Goal: Information Seeking & Learning: Learn about a topic

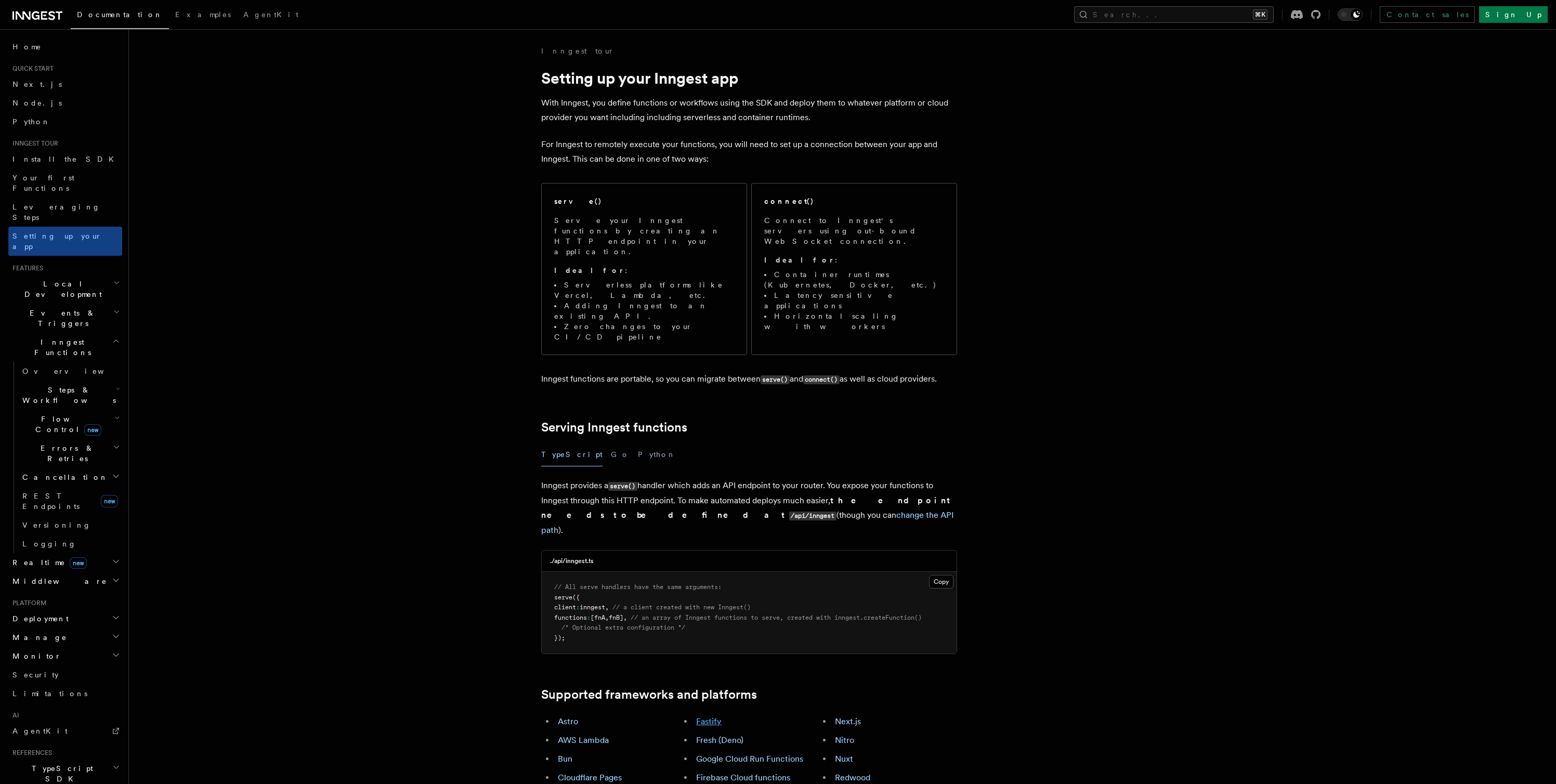
click at [714, 716] on link "Fastify" at bounding box center [708, 721] width 25 height 10
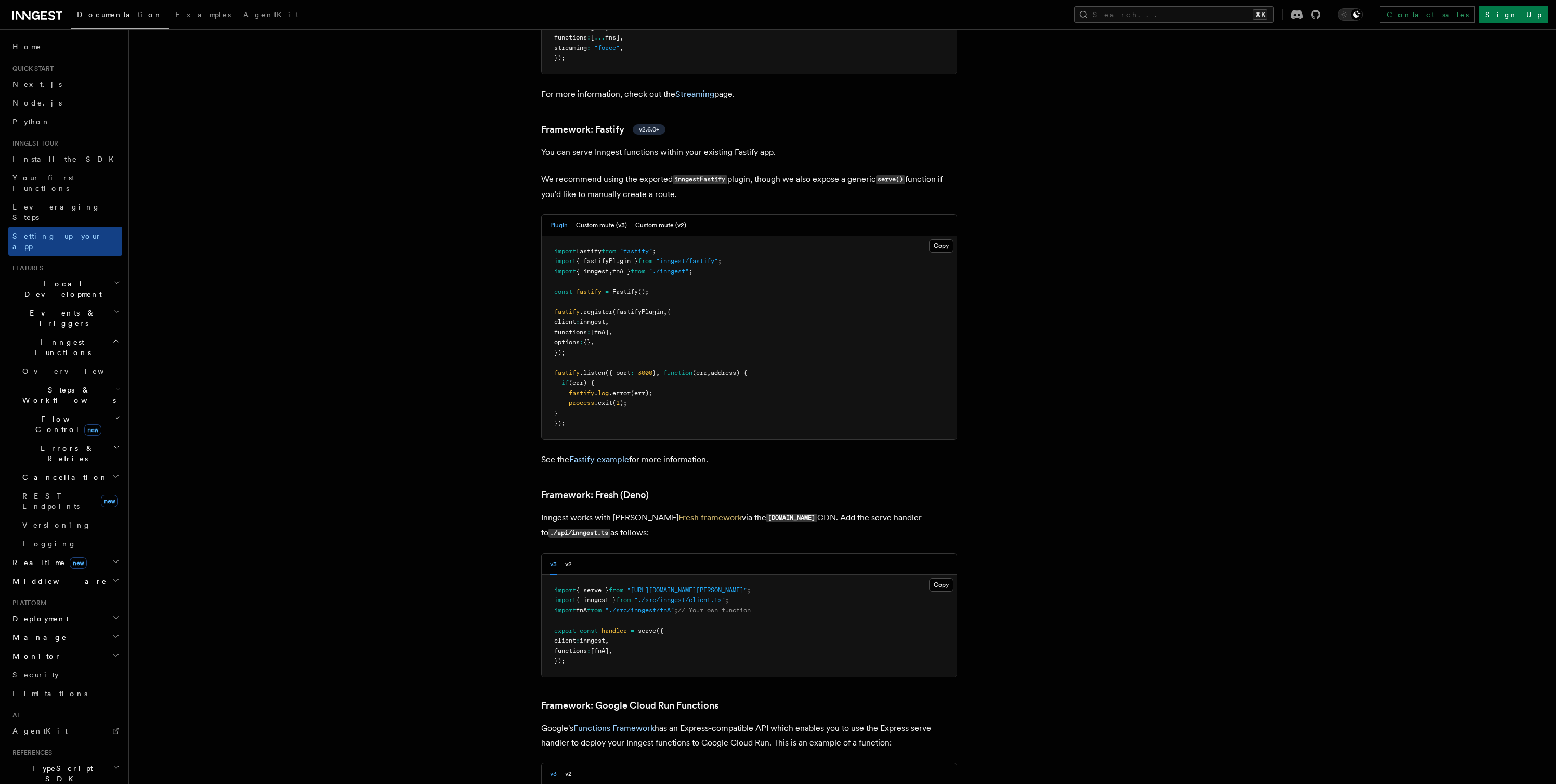
scroll to position [3576, 0]
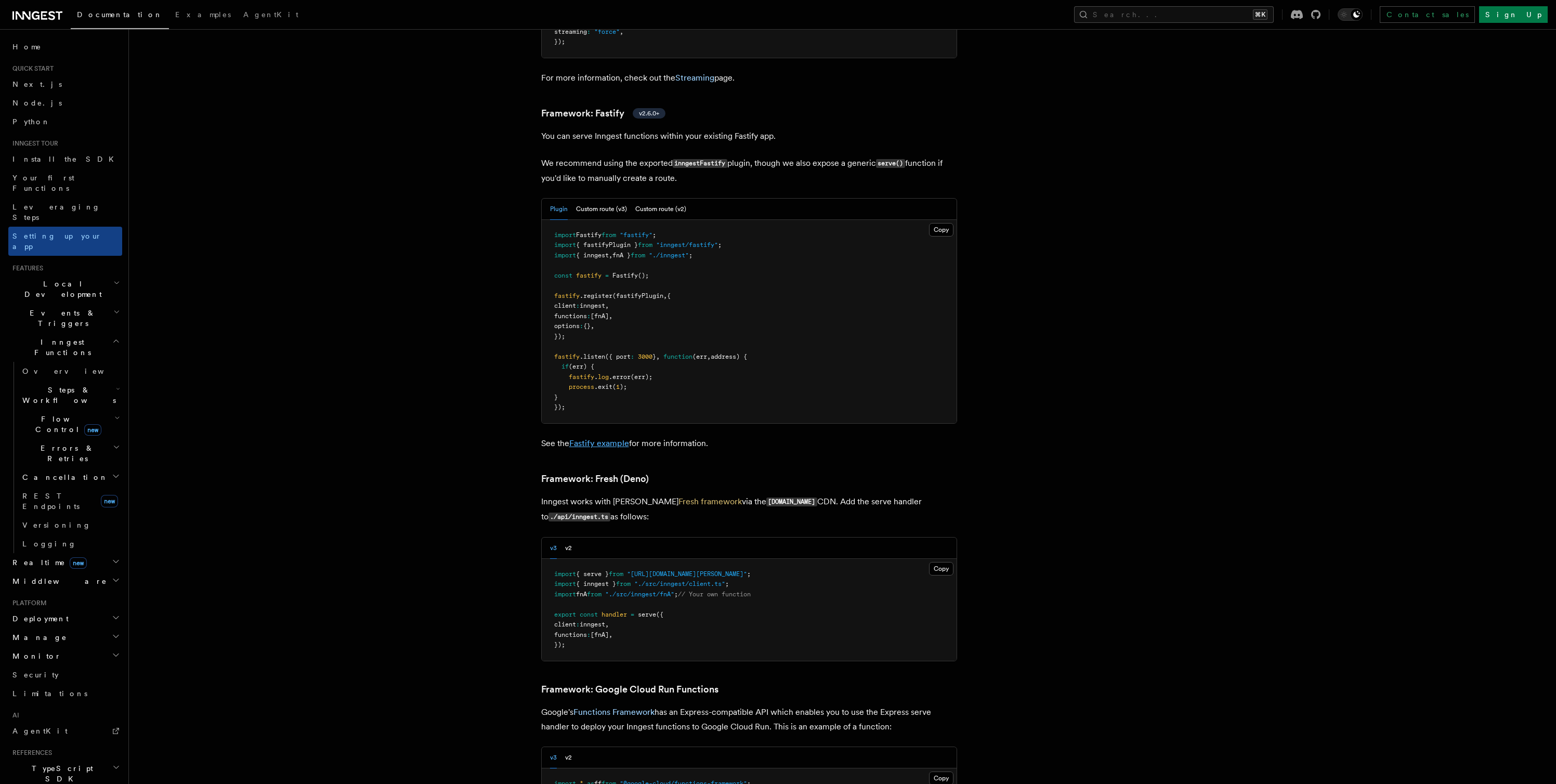
click at [609, 438] on link "Fastify example" at bounding box center [599, 443] width 60 height 10
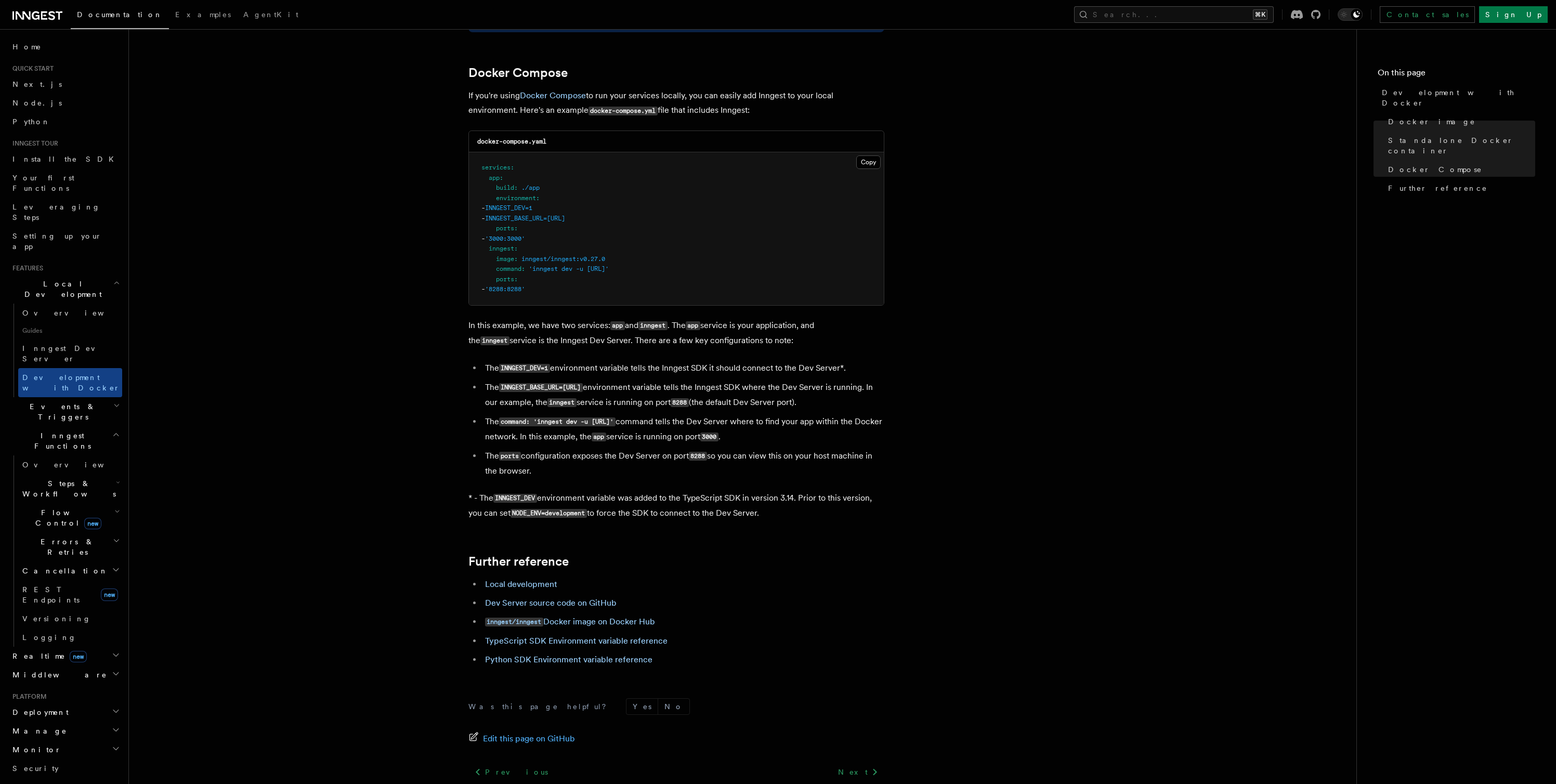
scroll to position [673, 0]
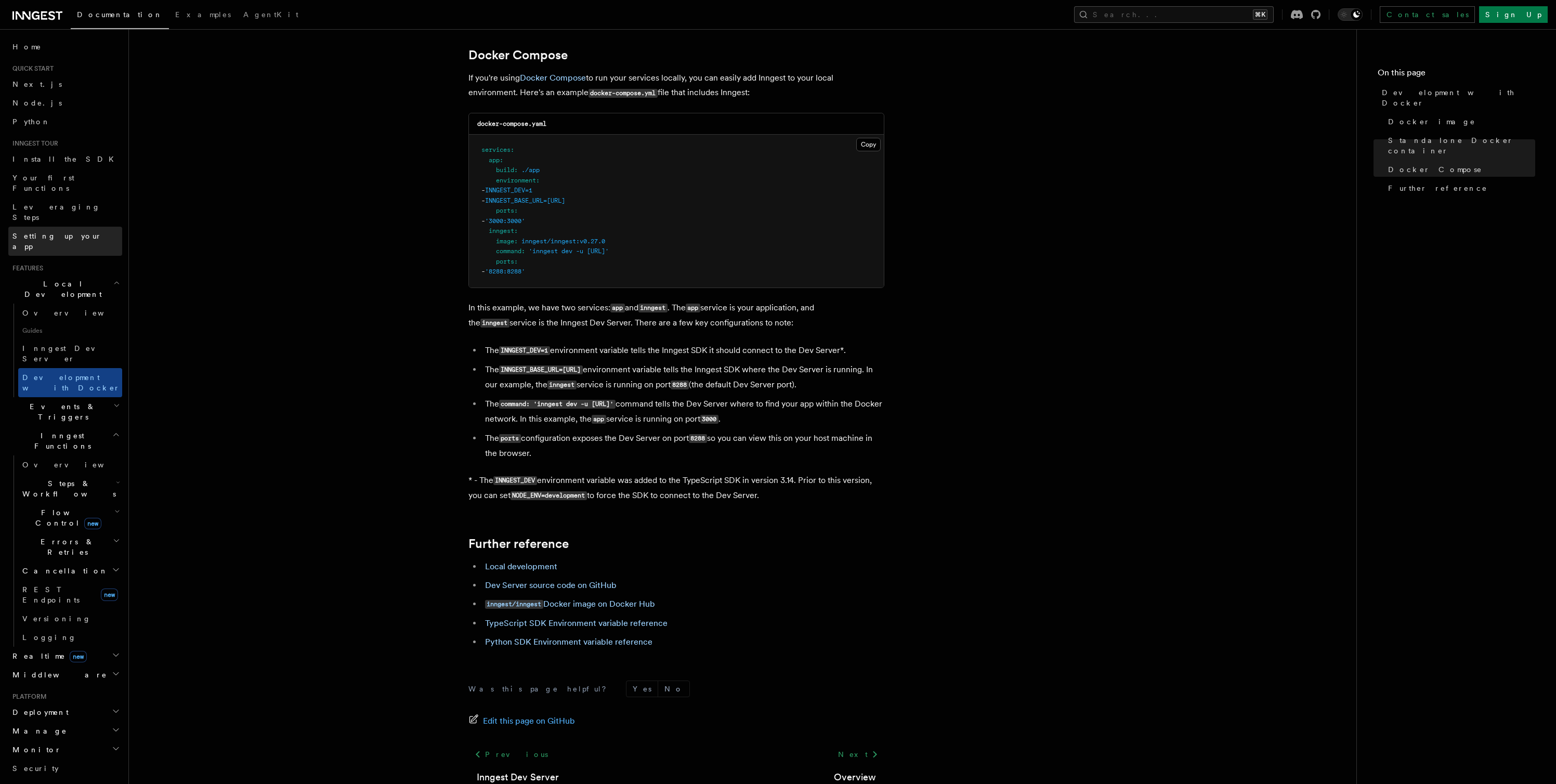
click at [38, 232] on span "Setting up your app" at bounding box center [57, 240] width 89 height 18
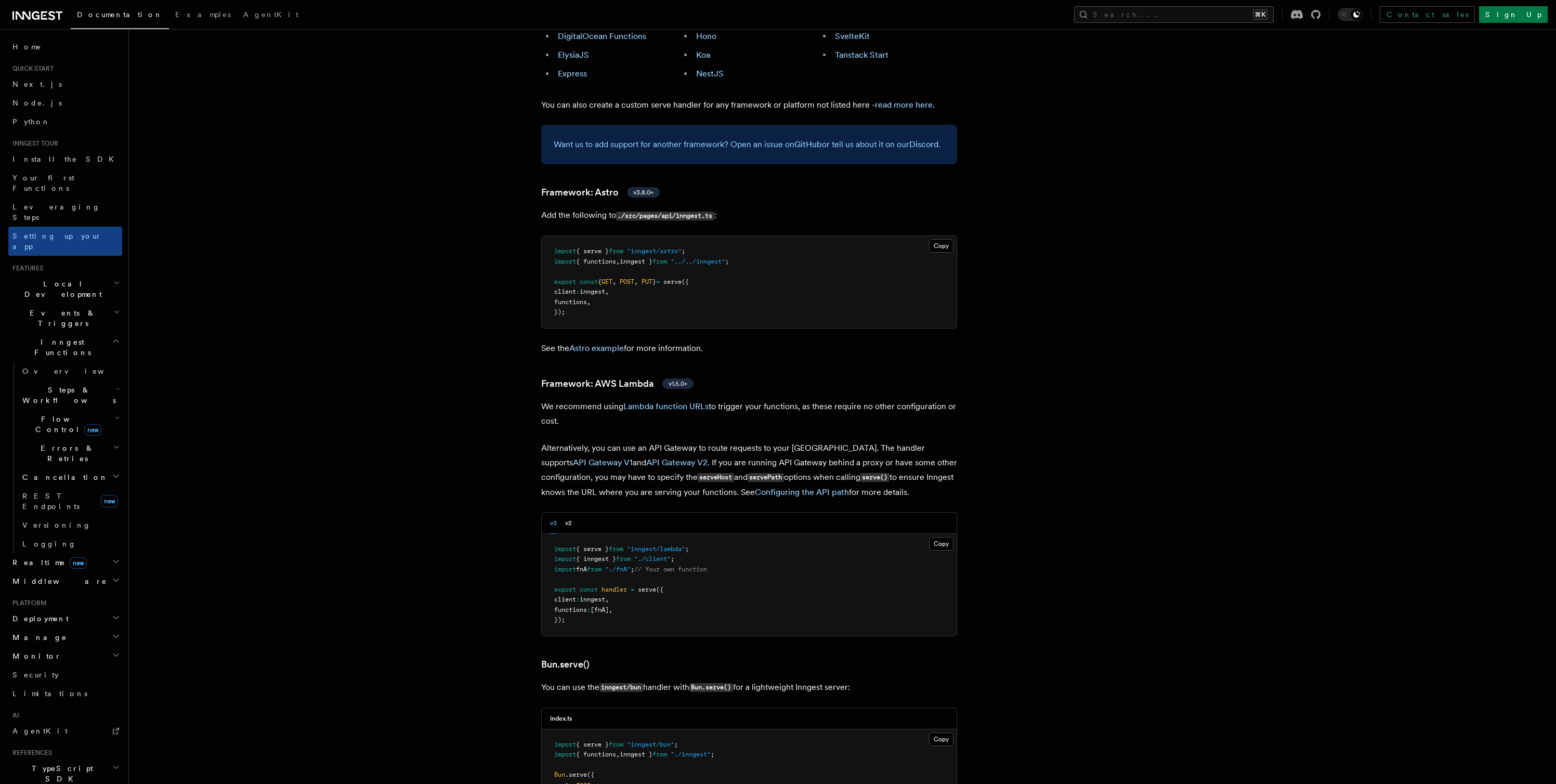
scroll to position [532, 0]
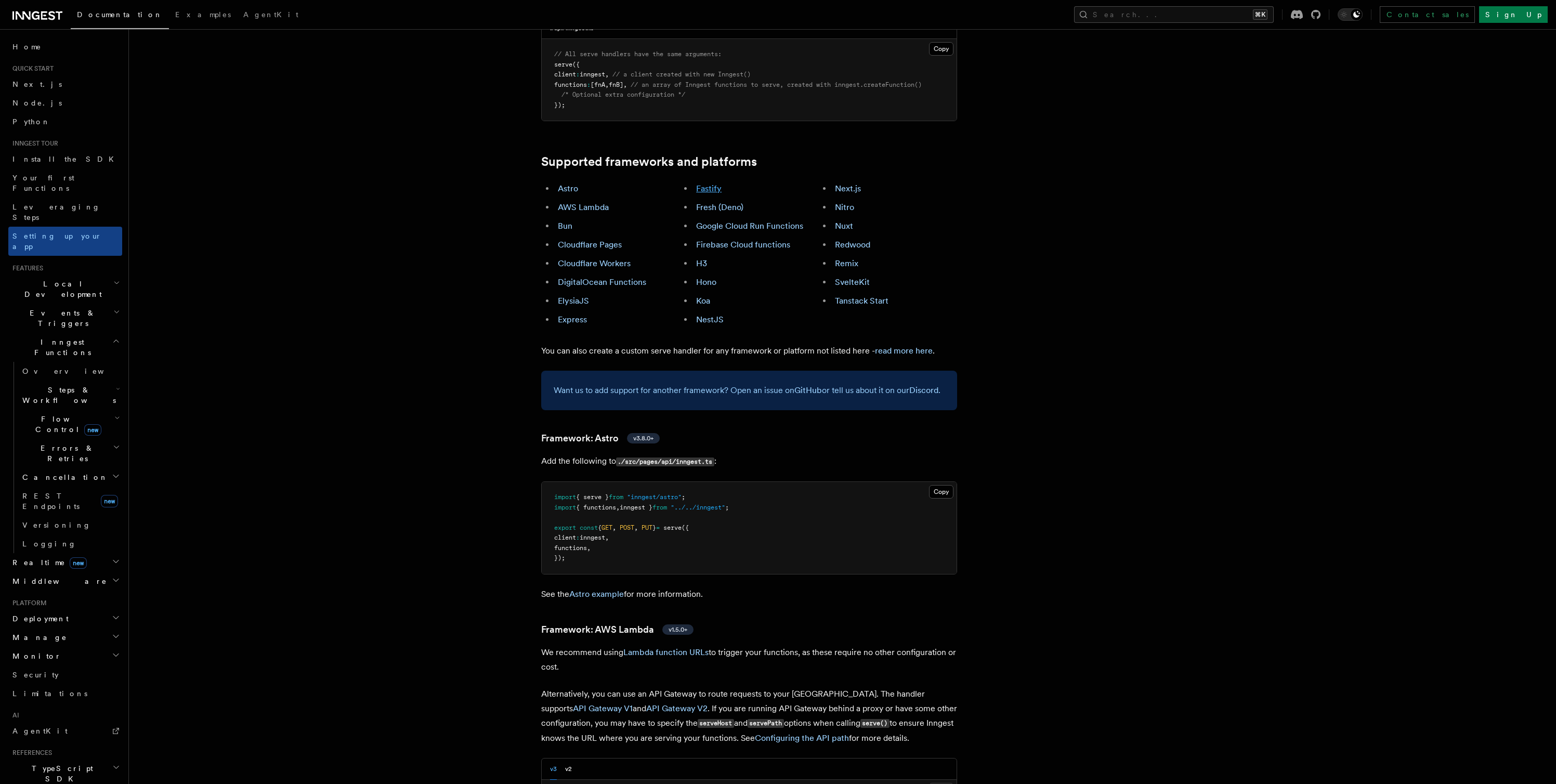
click at [710, 183] on link "Fastify" at bounding box center [708, 188] width 25 height 10
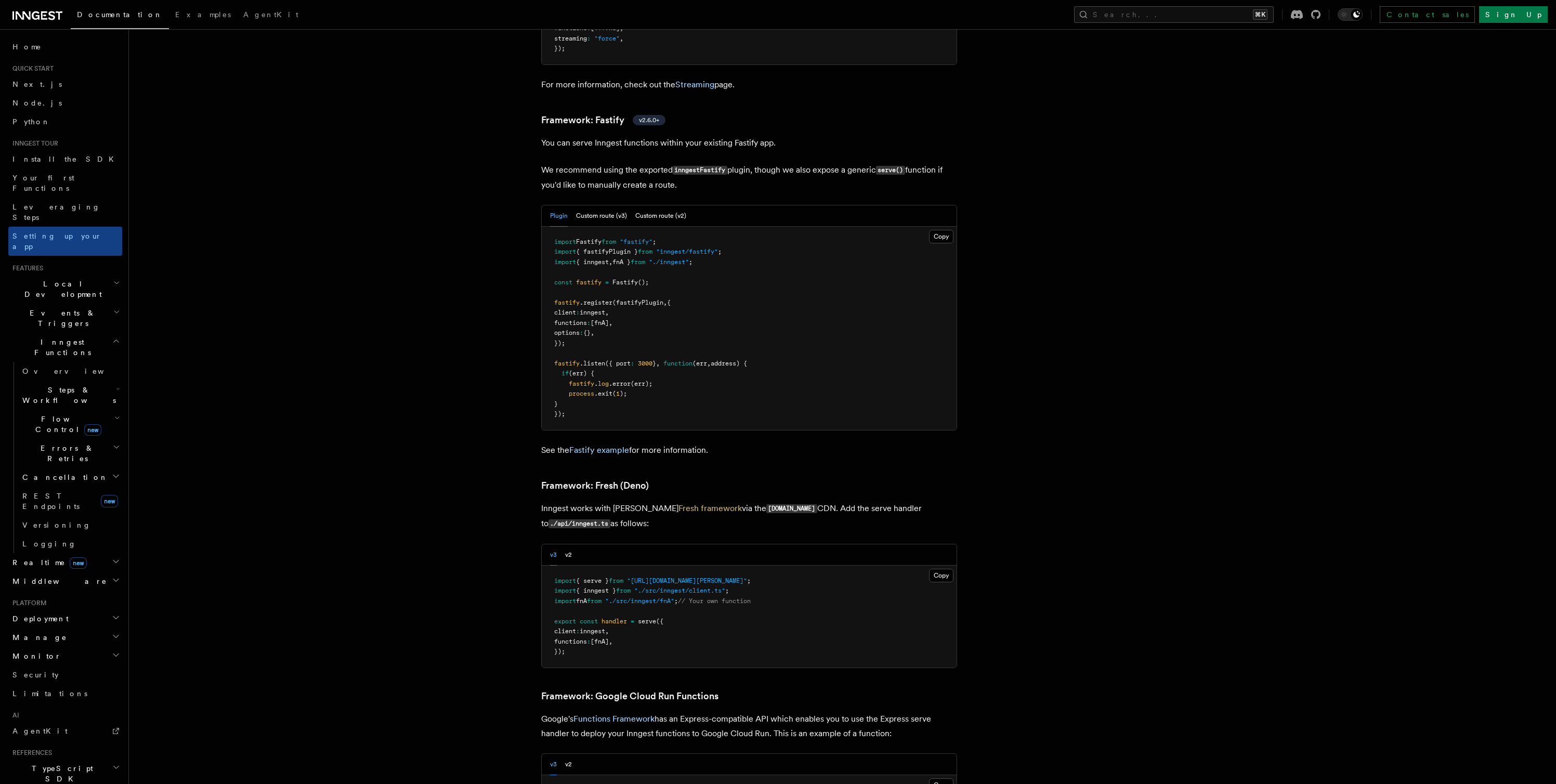
scroll to position [3576, 0]
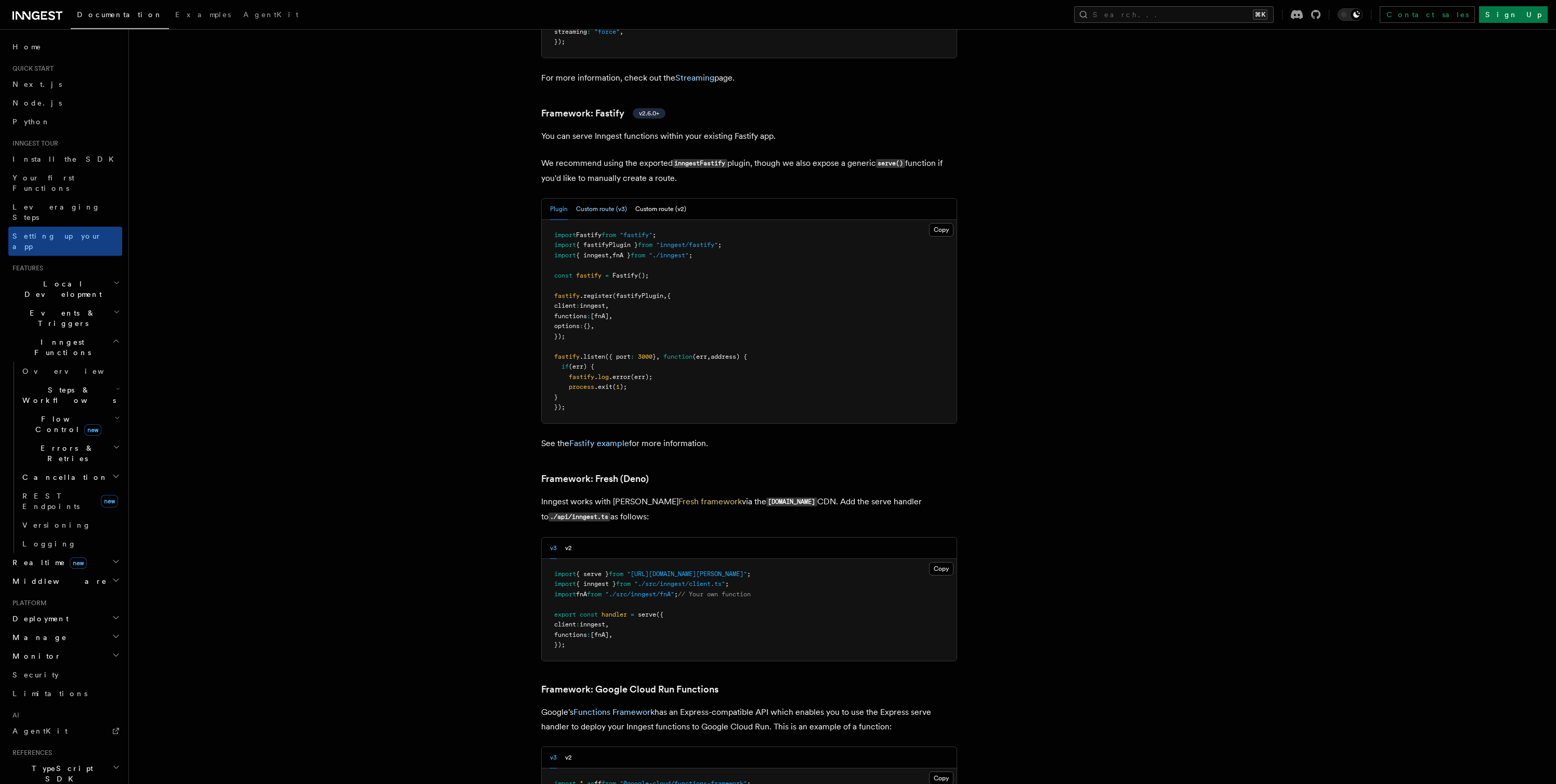
click at [596, 198] on button "Custom route (v3)" at bounding box center [602, 209] width 51 height 21
click at [646, 198] on button "Custom route (v2)" at bounding box center [660, 209] width 51 height 21
click at [601, 198] on button "Custom route (v3)" at bounding box center [602, 209] width 51 height 21
click at [653, 198] on button "Custom route (v2)" at bounding box center [660, 209] width 51 height 21
click at [603, 198] on button "Custom route (v3)" at bounding box center [602, 209] width 51 height 21
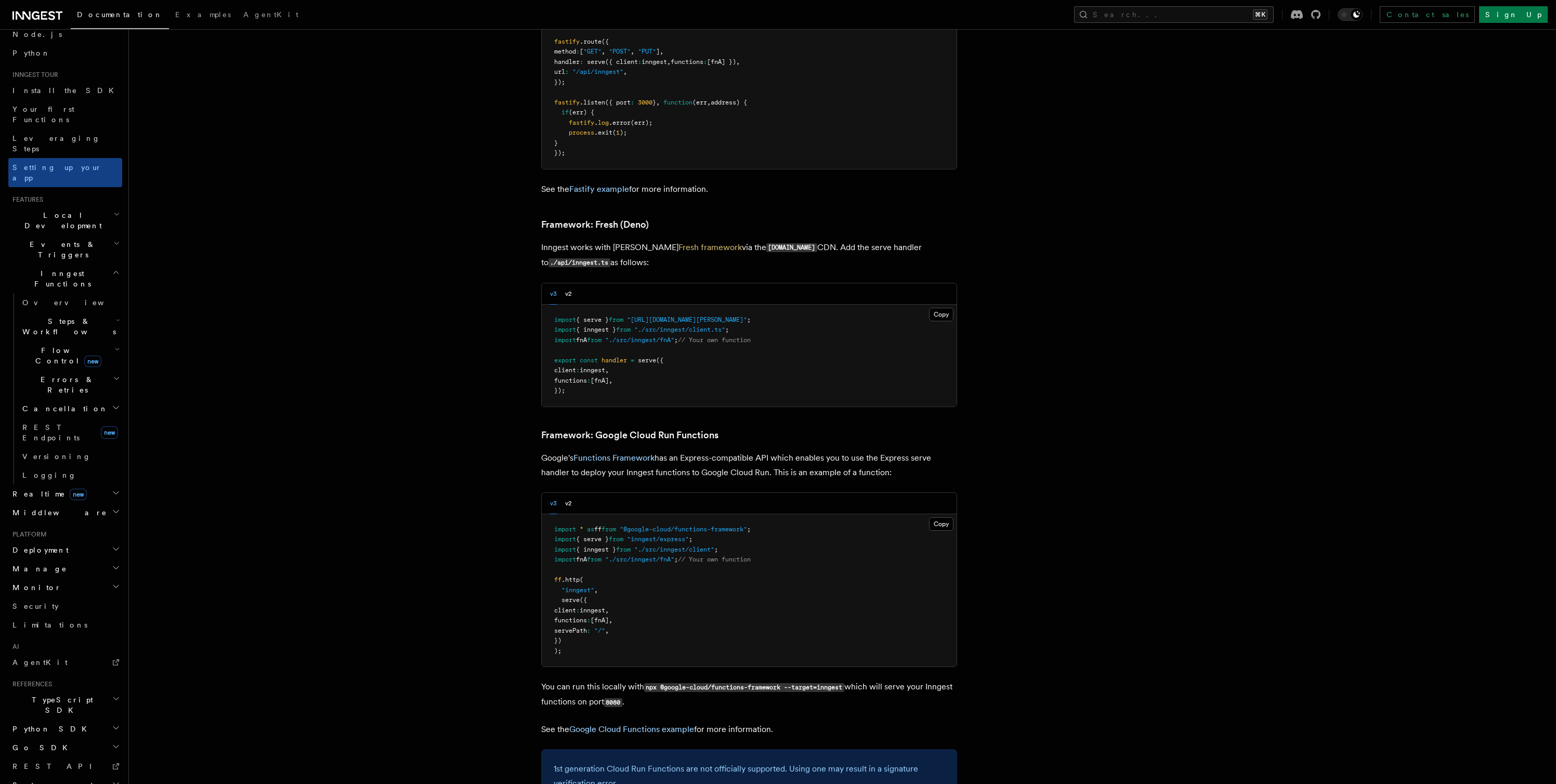
scroll to position [3894, 0]
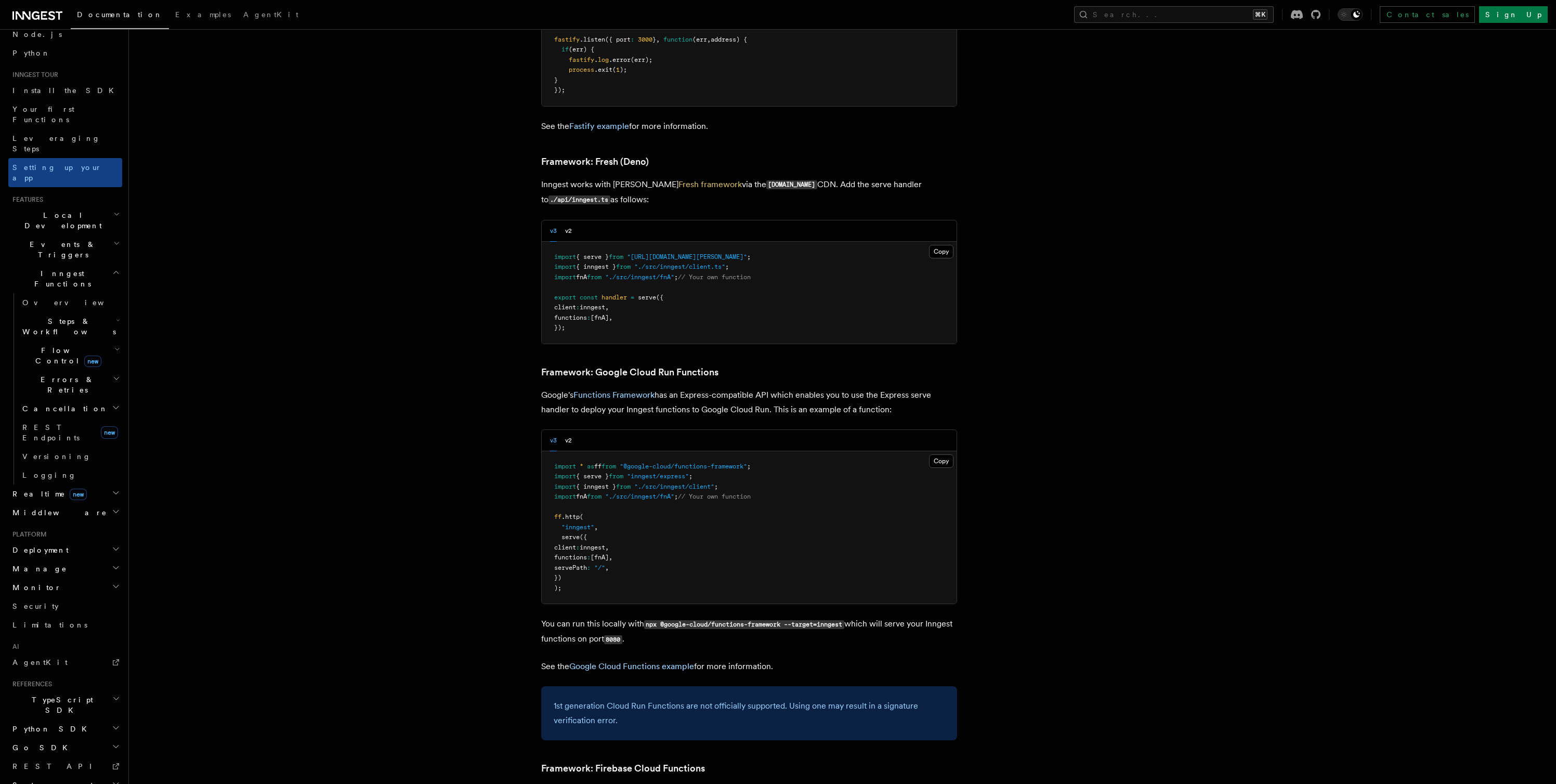
click at [32, 488] on span "Realtime new" at bounding box center [46, 494] width 78 height 11
click at [40, 555] on span "Middleware" at bounding box center [57, 560] width 99 height 11
click at [34, 509] on span "Overview" at bounding box center [75, 512] width 107 height 8
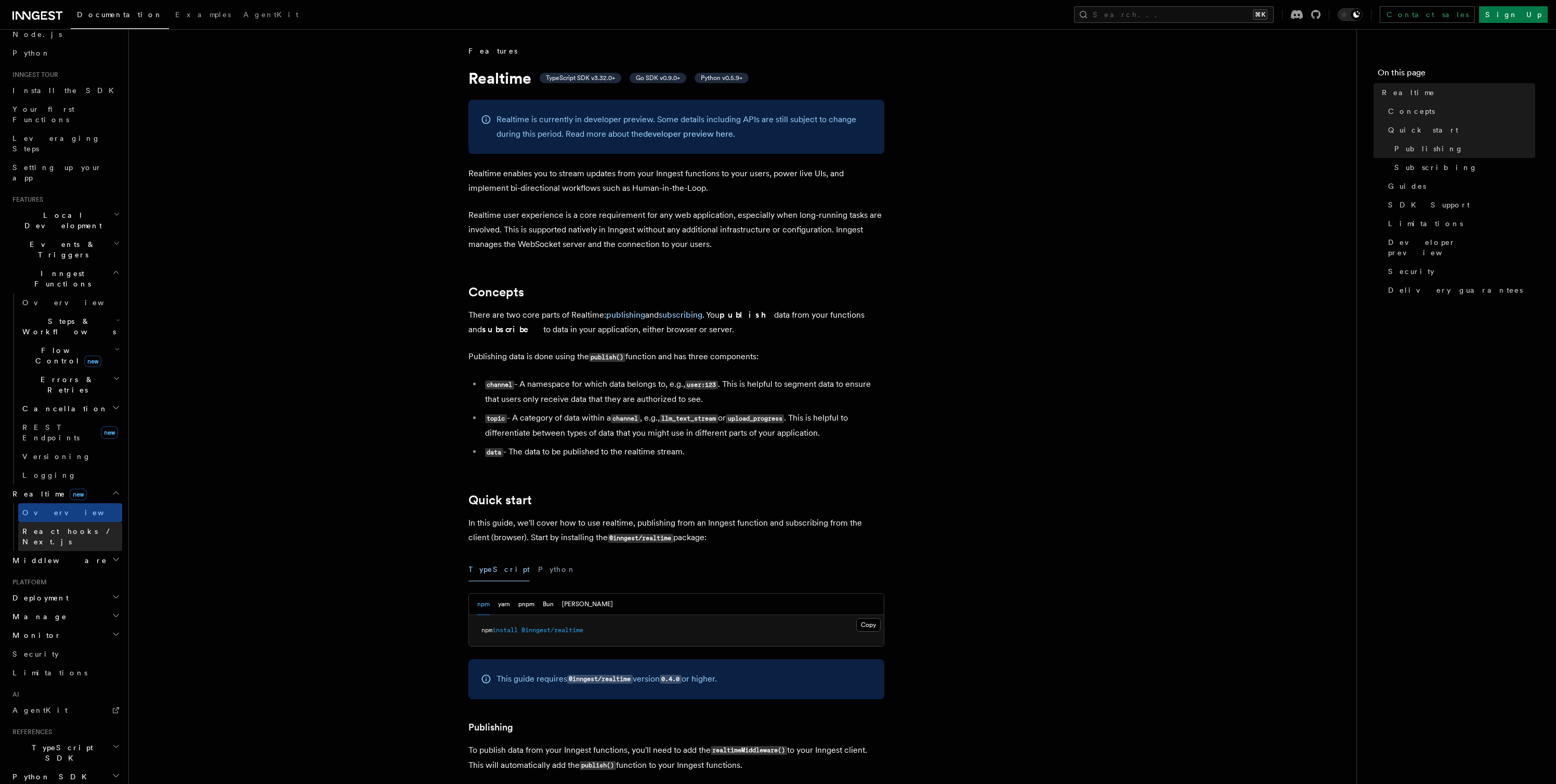
click at [75, 527] on span "React hooks / Next.js" at bounding box center [68, 536] width 92 height 18
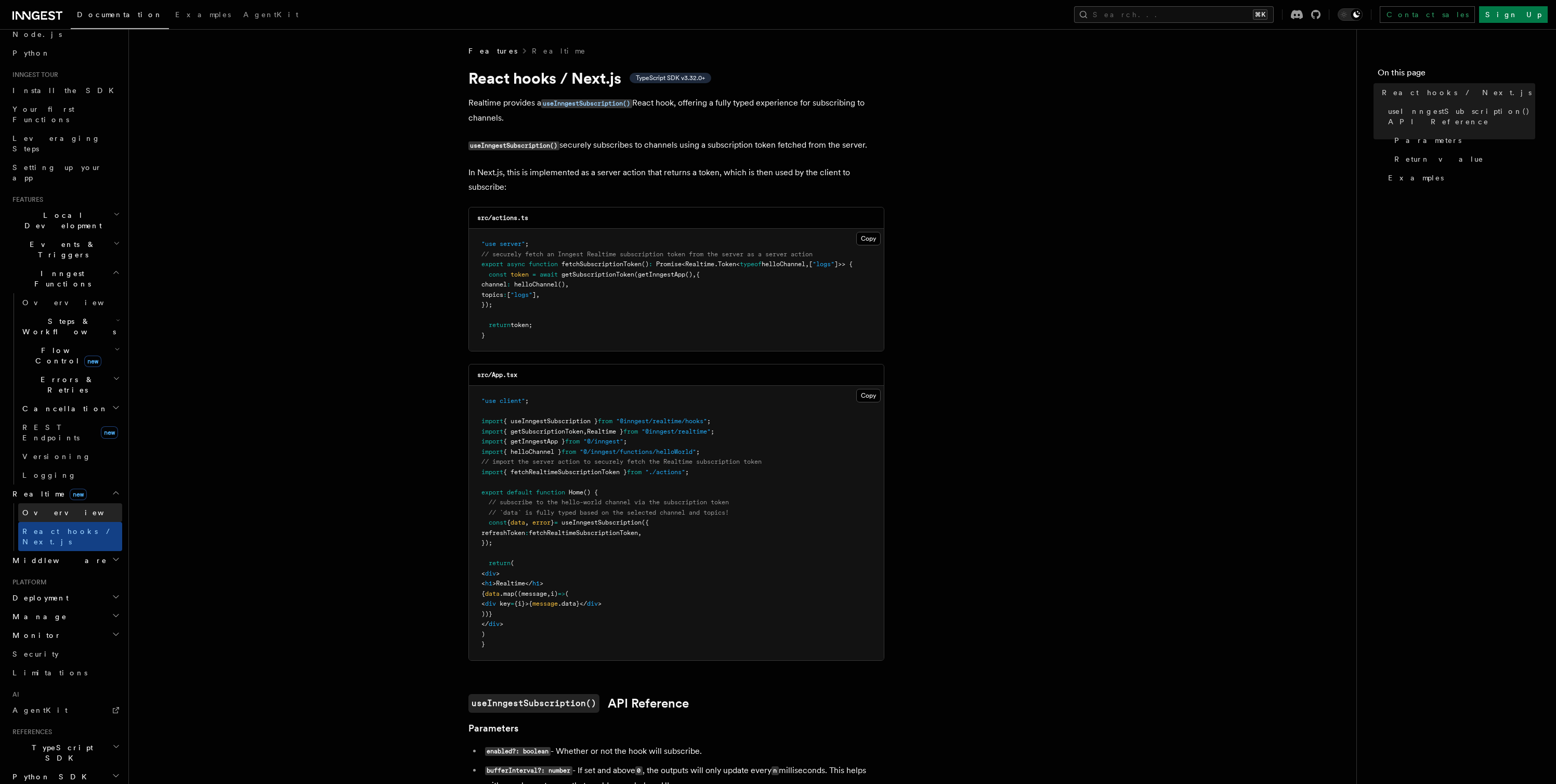
click at [36, 509] on span "Overview" at bounding box center [75, 512] width 107 height 8
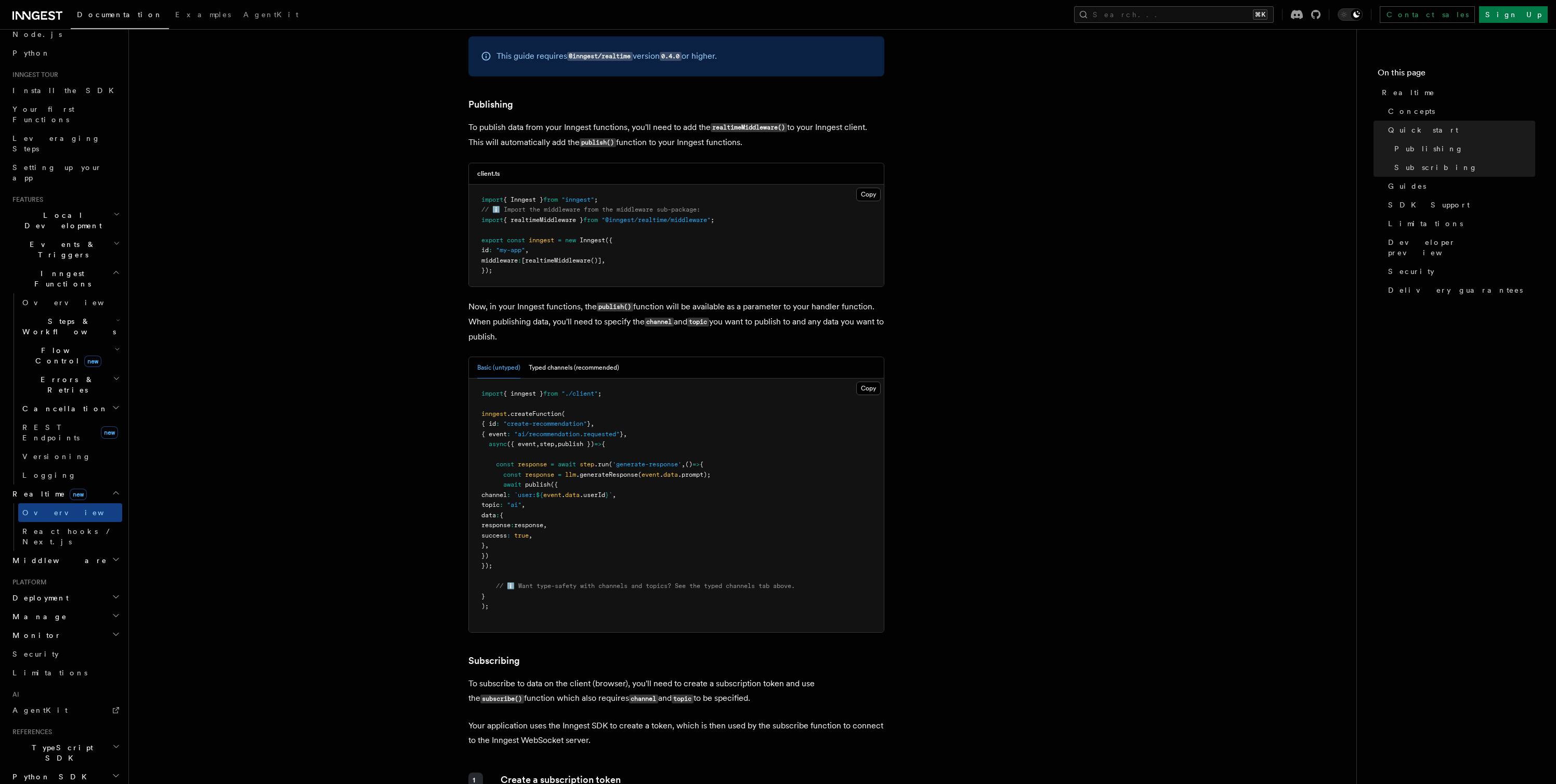
scroll to position [629, 0]
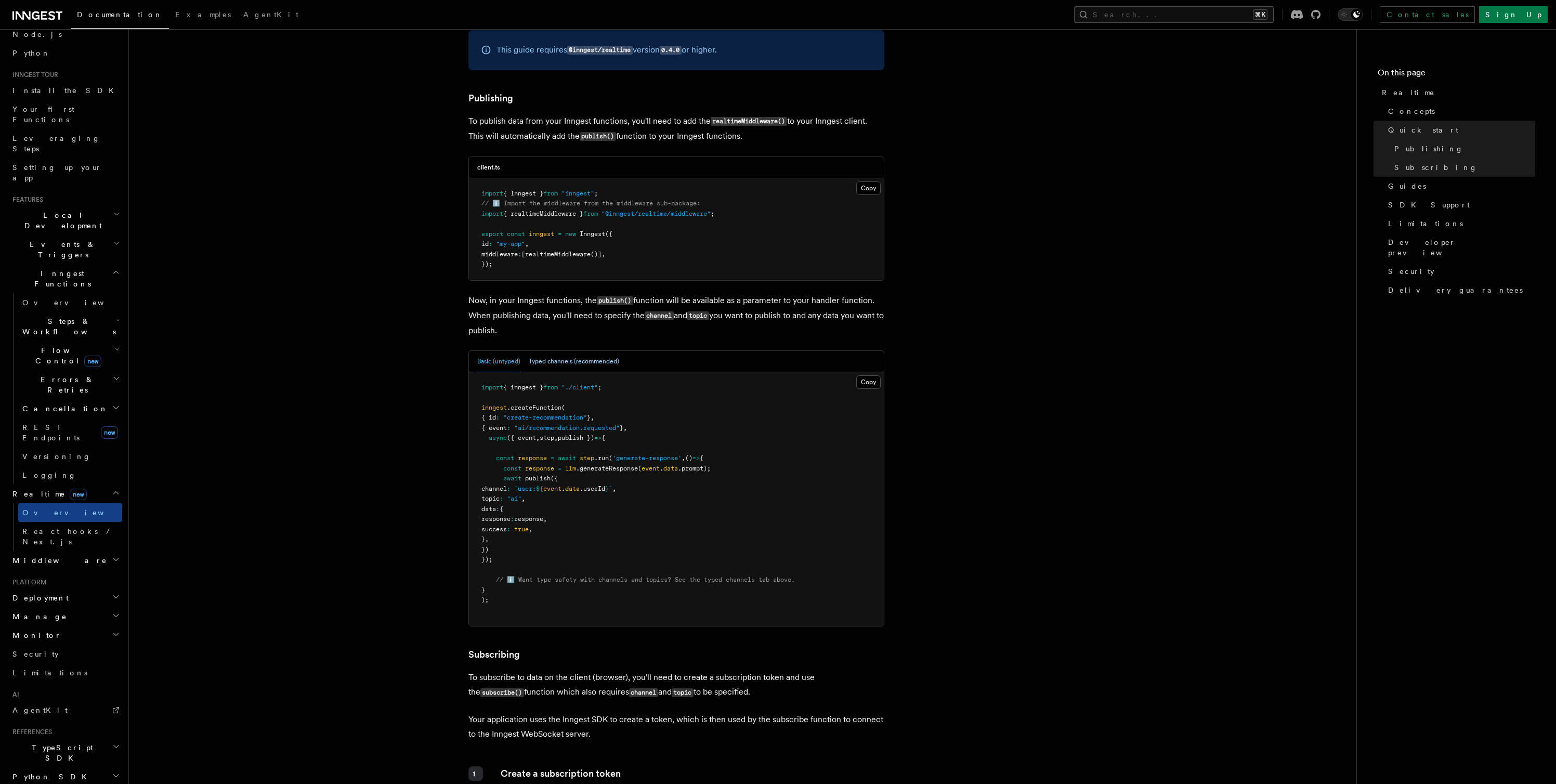
click at [537, 363] on button "Typed channels (recommended)" at bounding box center [574, 361] width 90 height 21
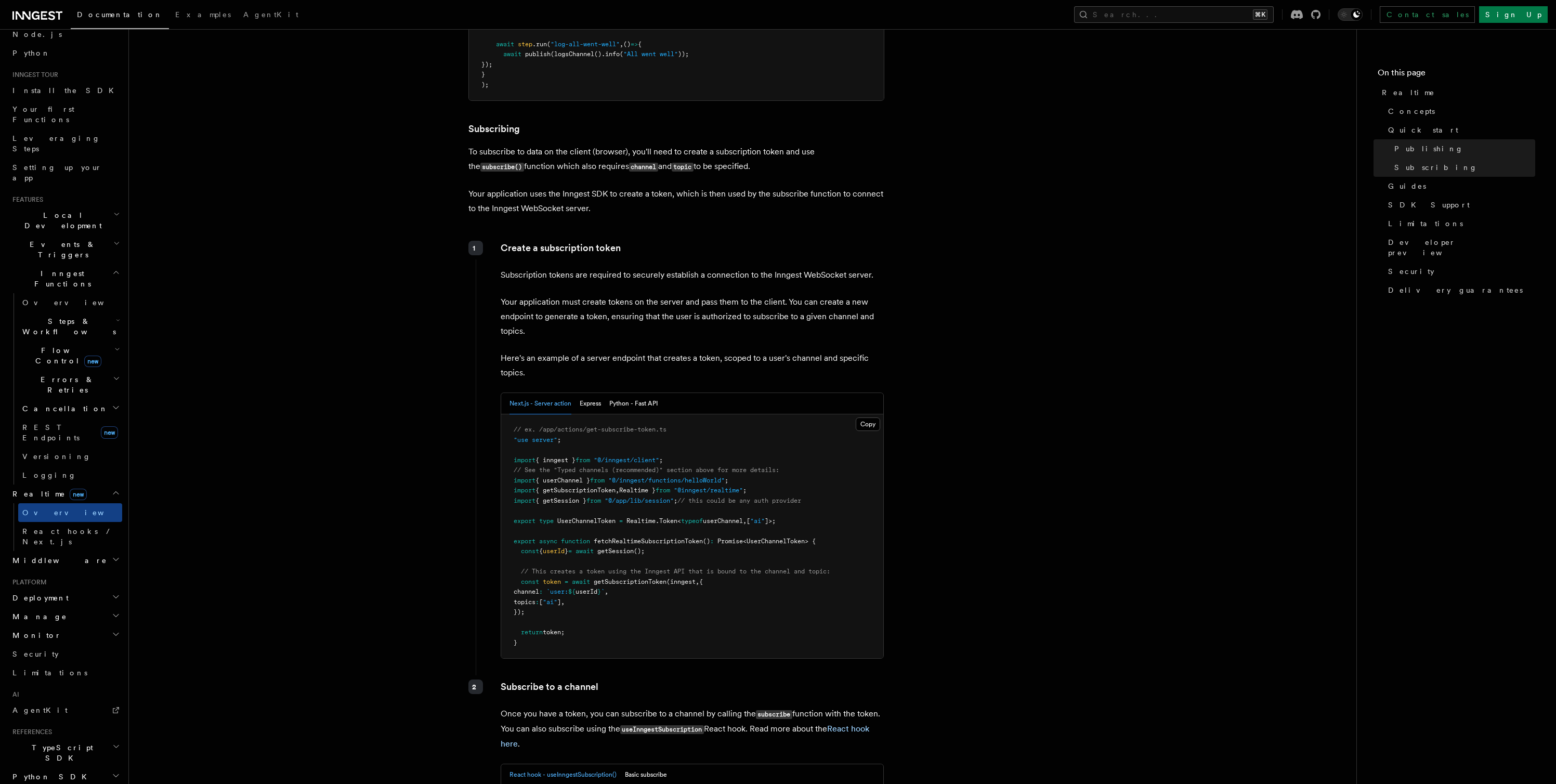
scroll to position [1462, 0]
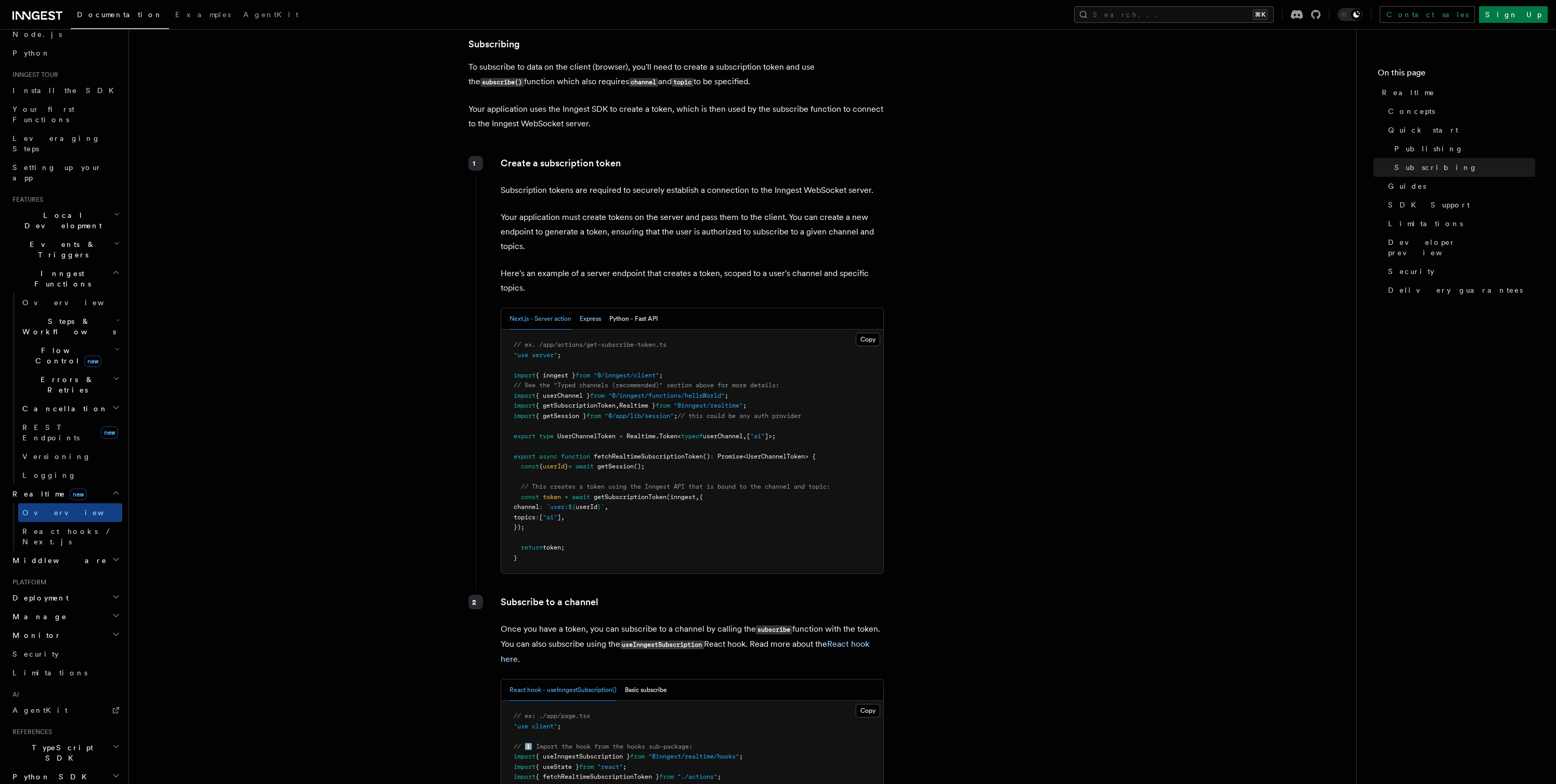
click at [589, 319] on button "Express" at bounding box center [590, 318] width 21 height 21
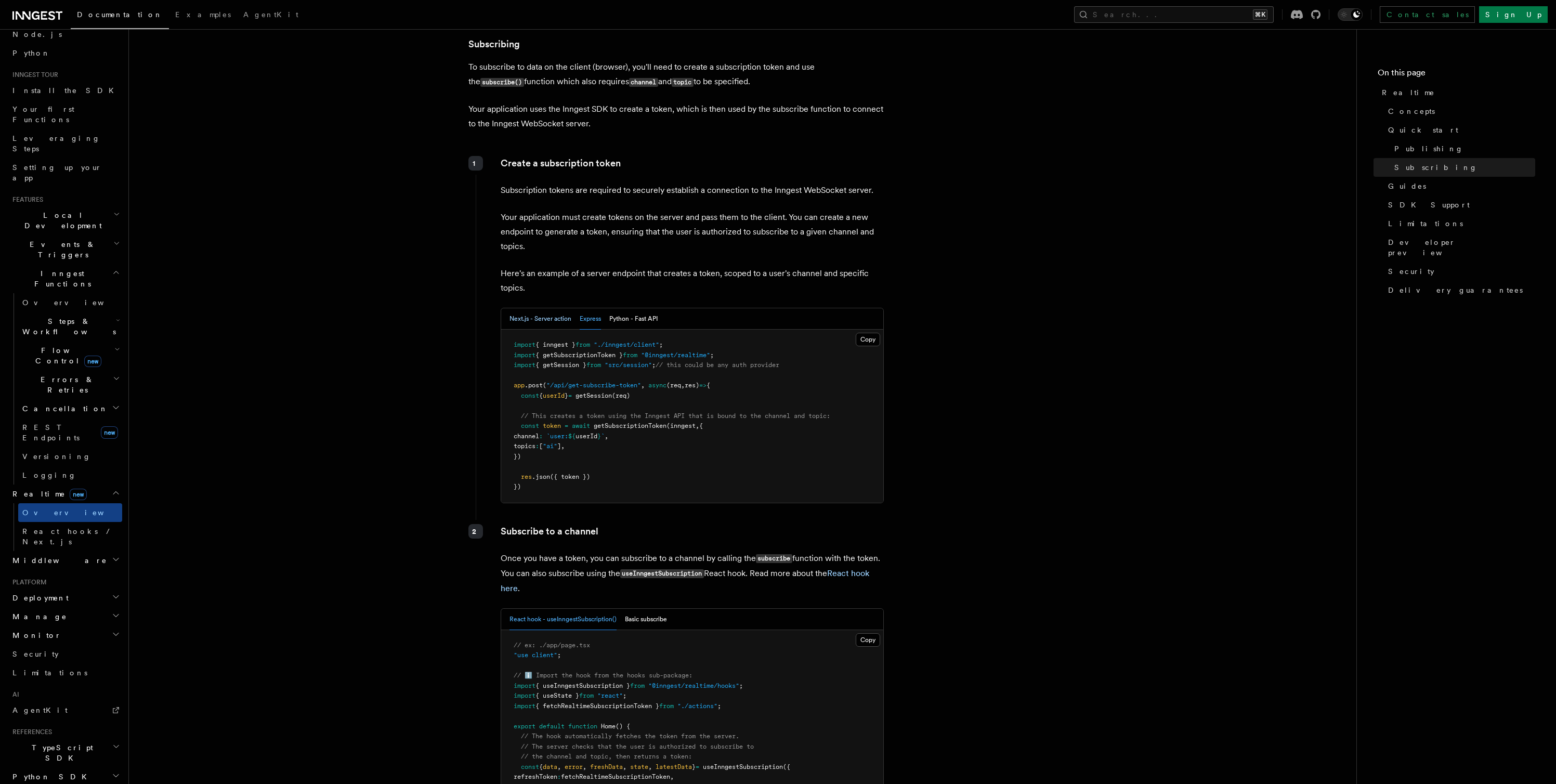
click at [544, 322] on button "Next.js - Server action" at bounding box center [540, 318] width 62 height 21
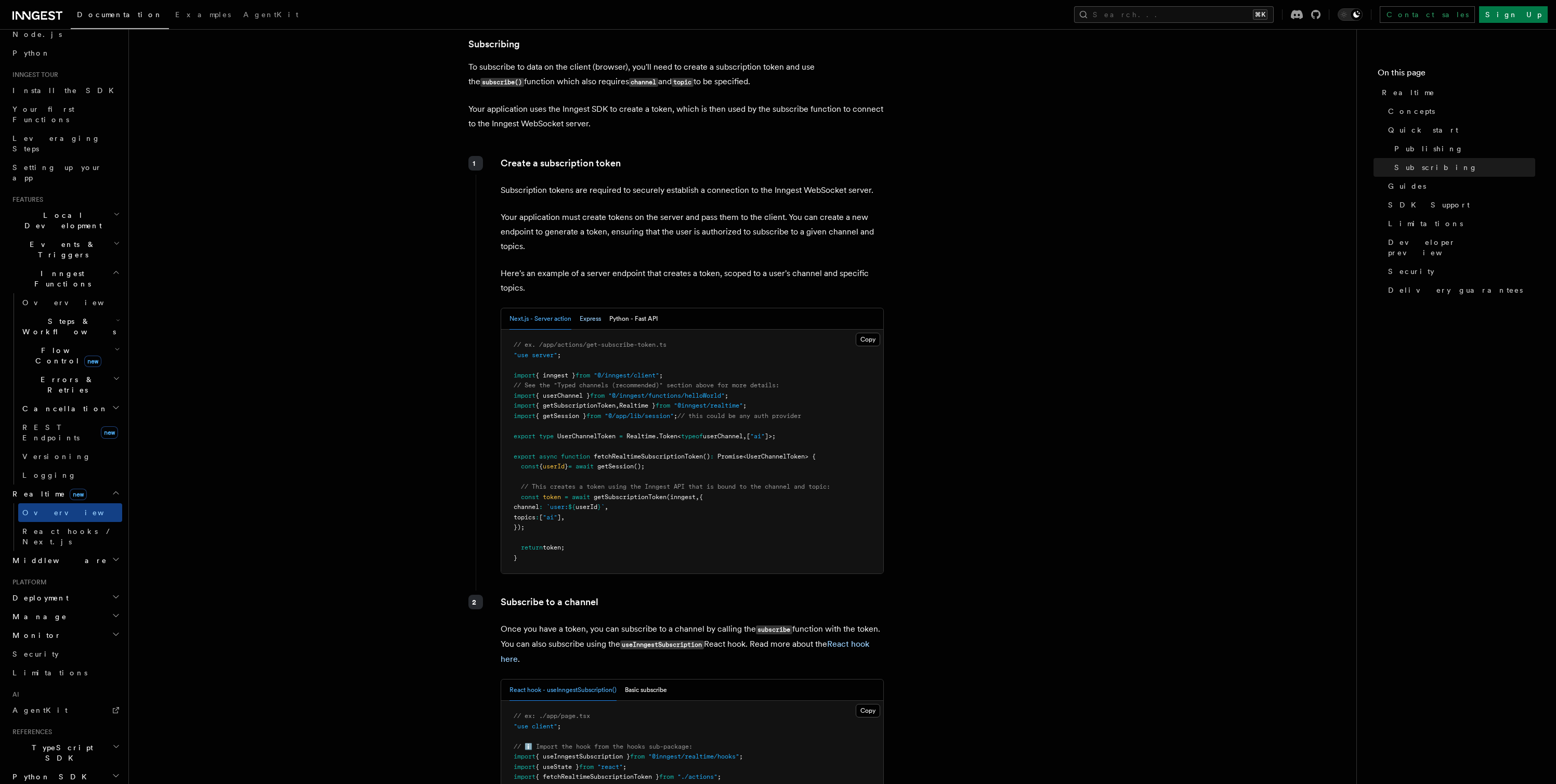
click at [586, 324] on button "Express" at bounding box center [590, 318] width 21 height 21
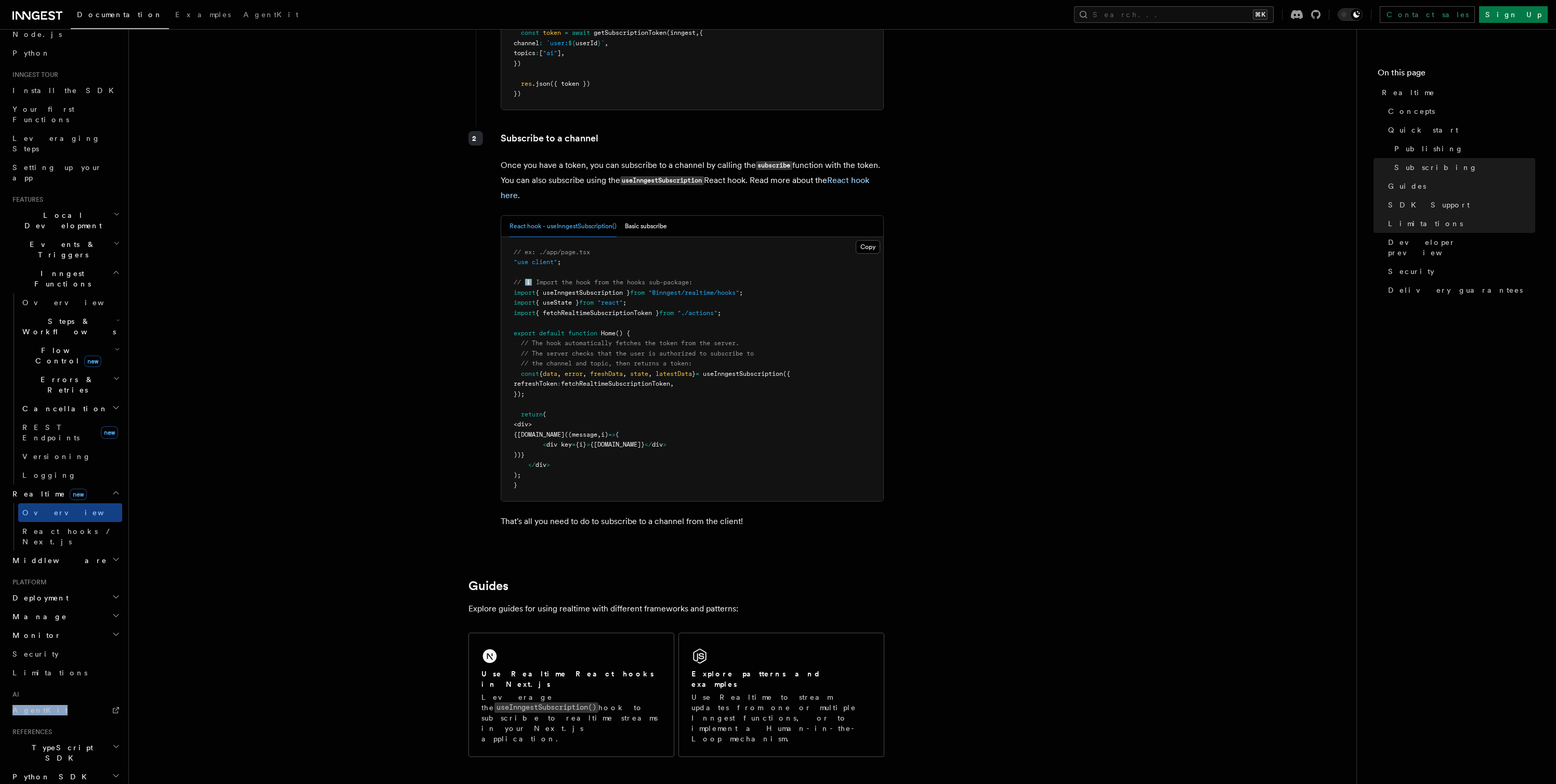
scroll to position [1461, 0]
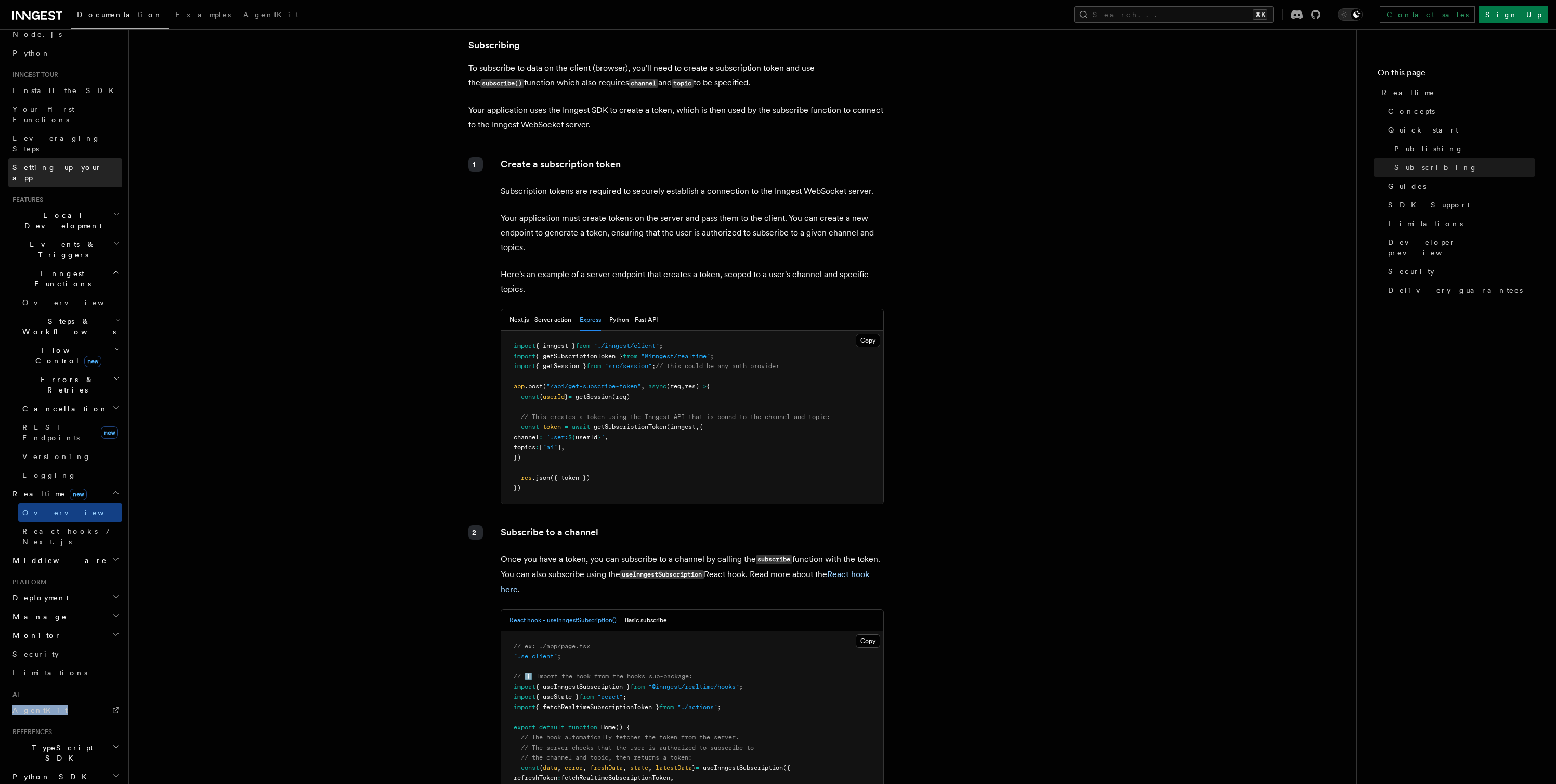
click at [55, 163] on span "Setting up your app" at bounding box center [57, 172] width 89 height 18
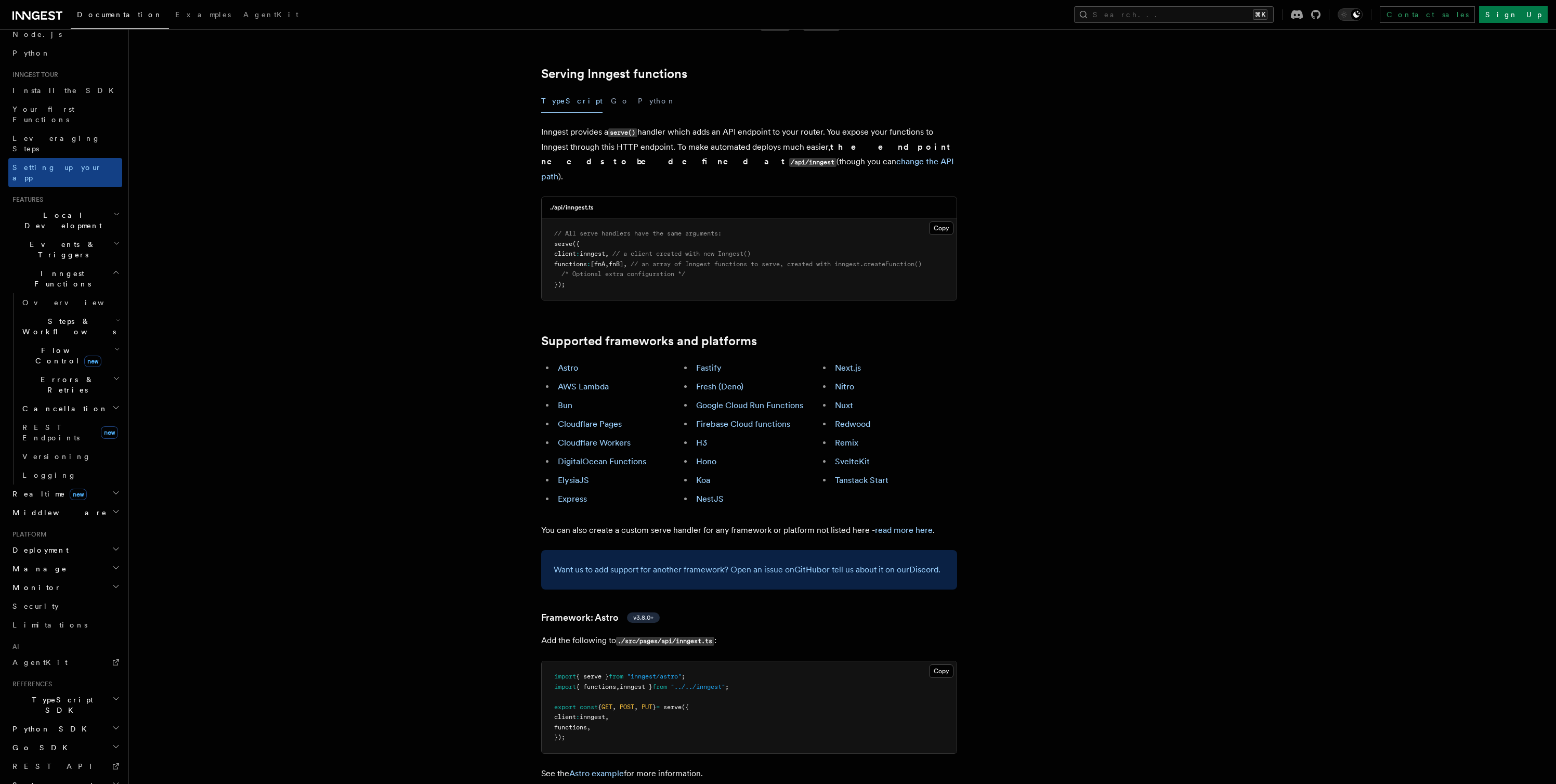
scroll to position [395, 0]
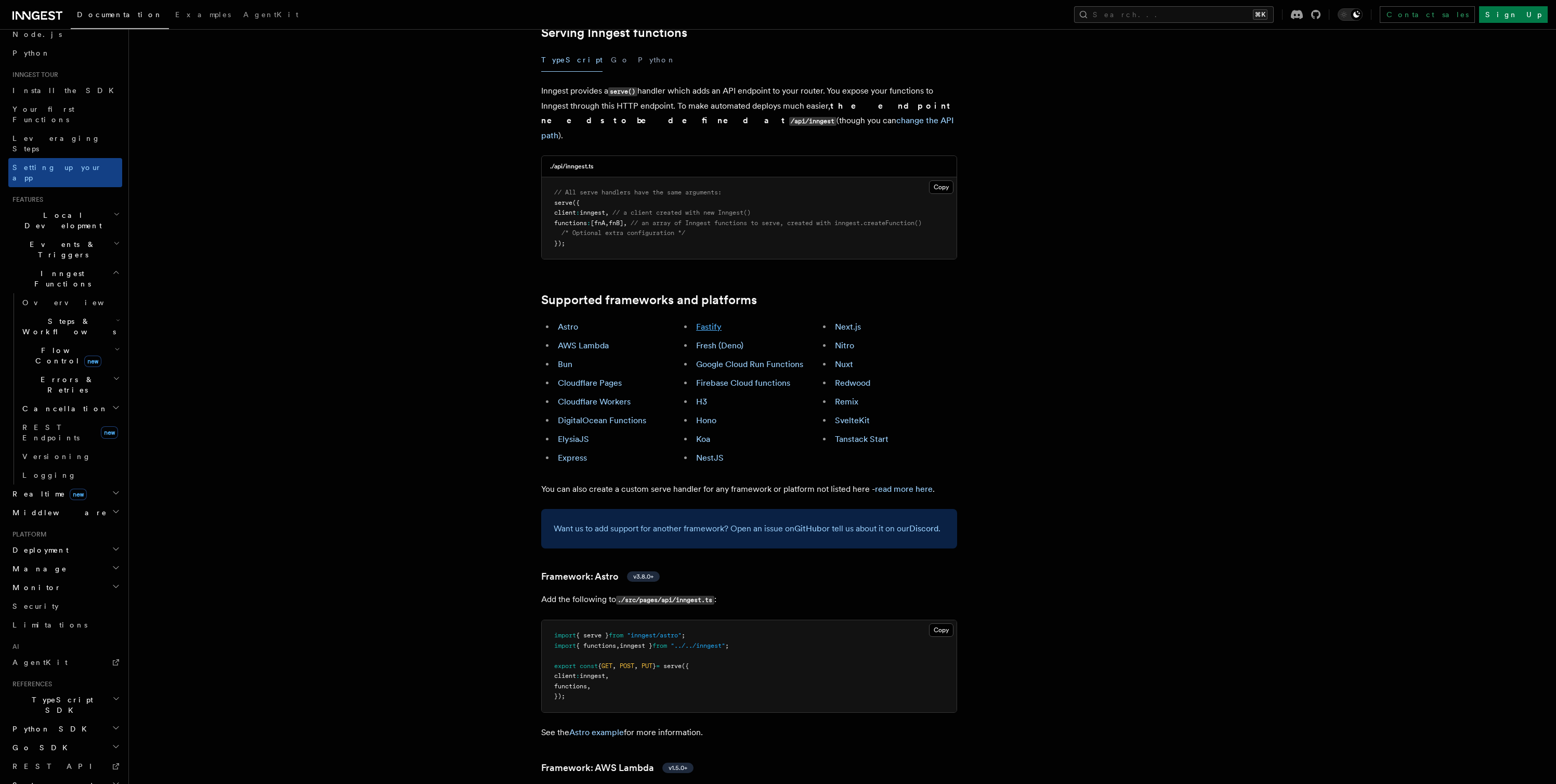
click at [708, 322] on link "Fastify" at bounding box center [708, 326] width 25 height 10
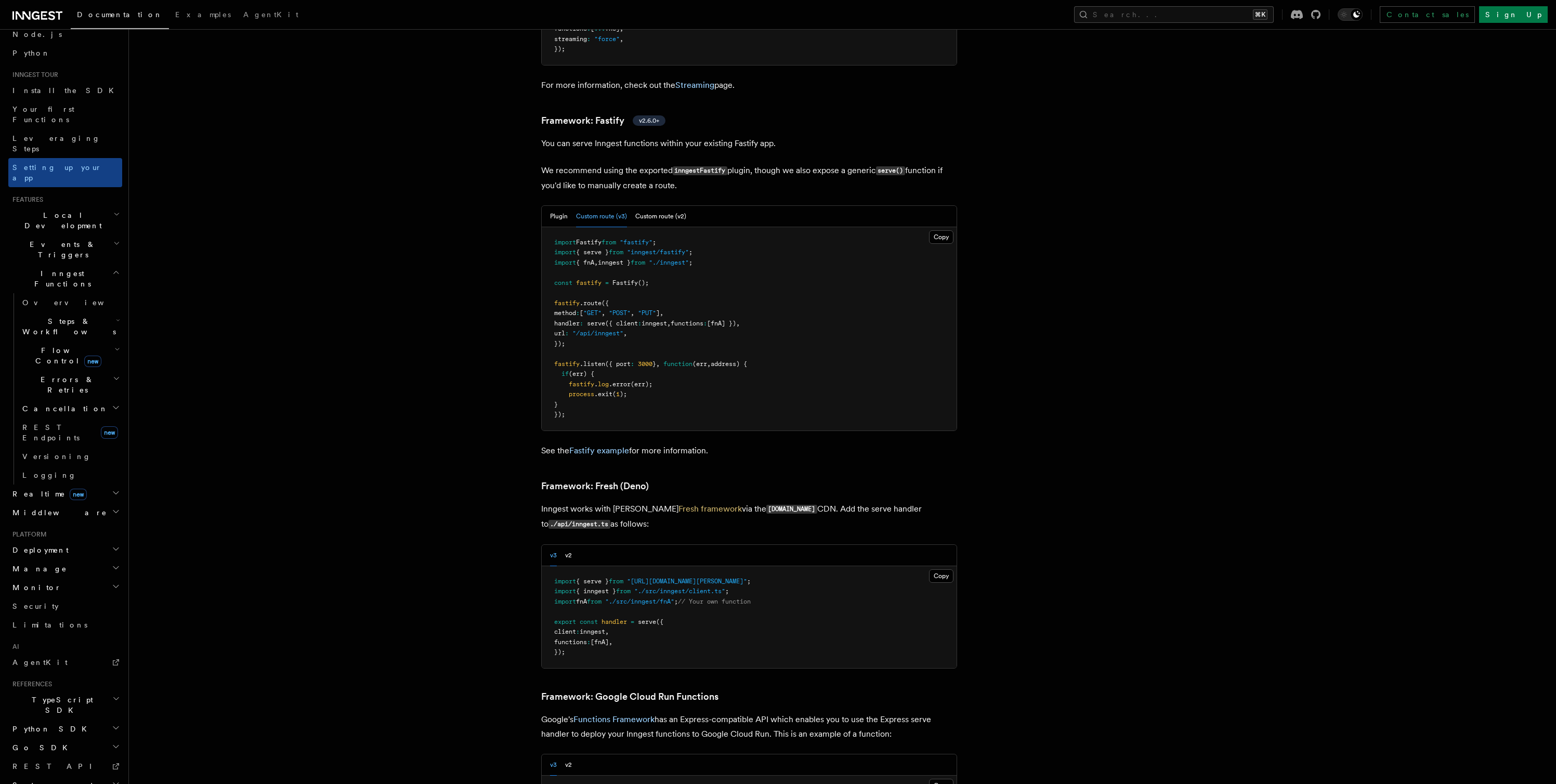
scroll to position [3576, 0]
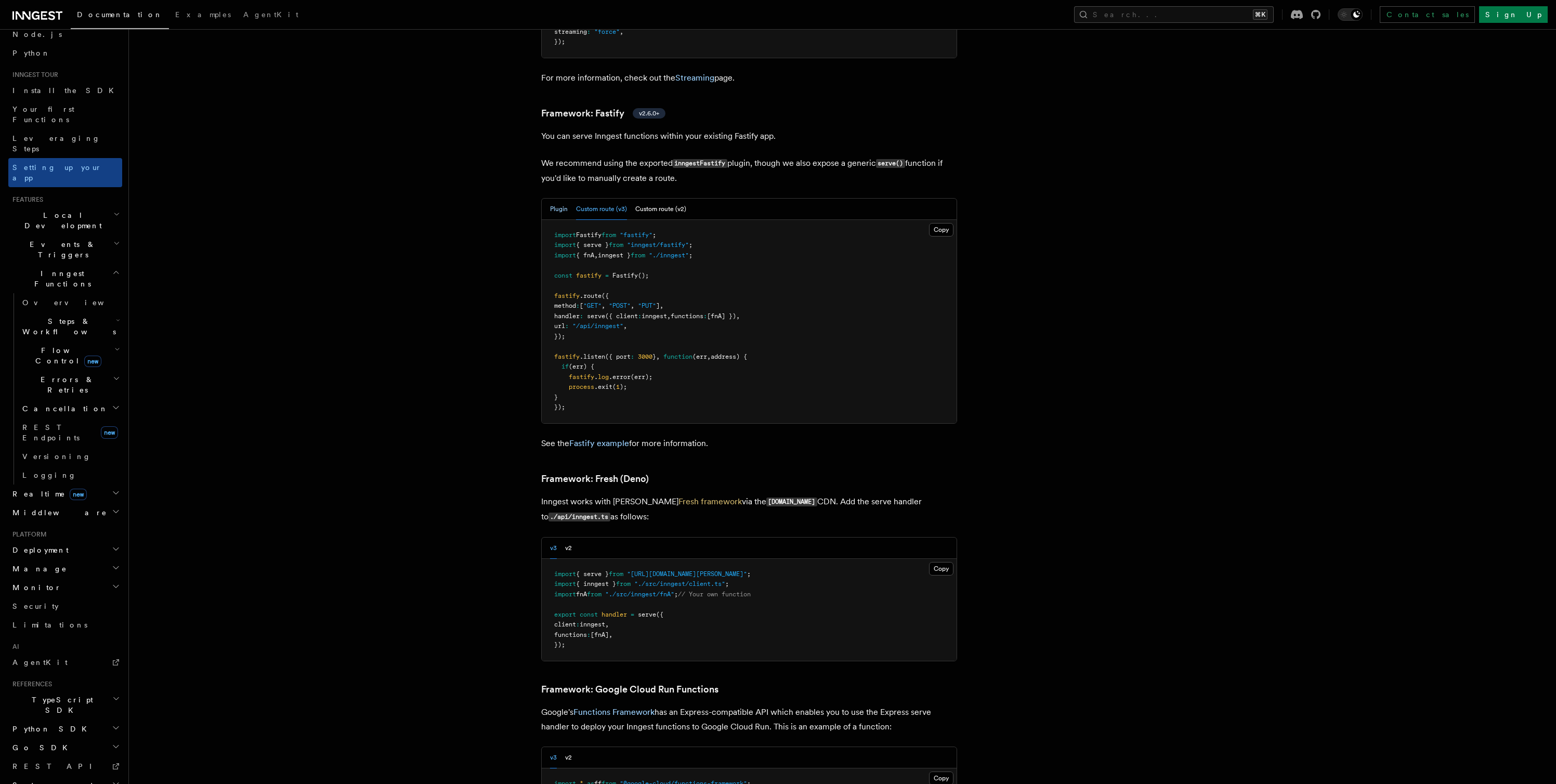
click at [553, 198] on button "Plugin" at bounding box center [559, 209] width 18 height 21
click at [610, 438] on link "Fastify example" at bounding box center [599, 443] width 60 height 10
